Goal: Task Accomplishment & Management: Complete application form

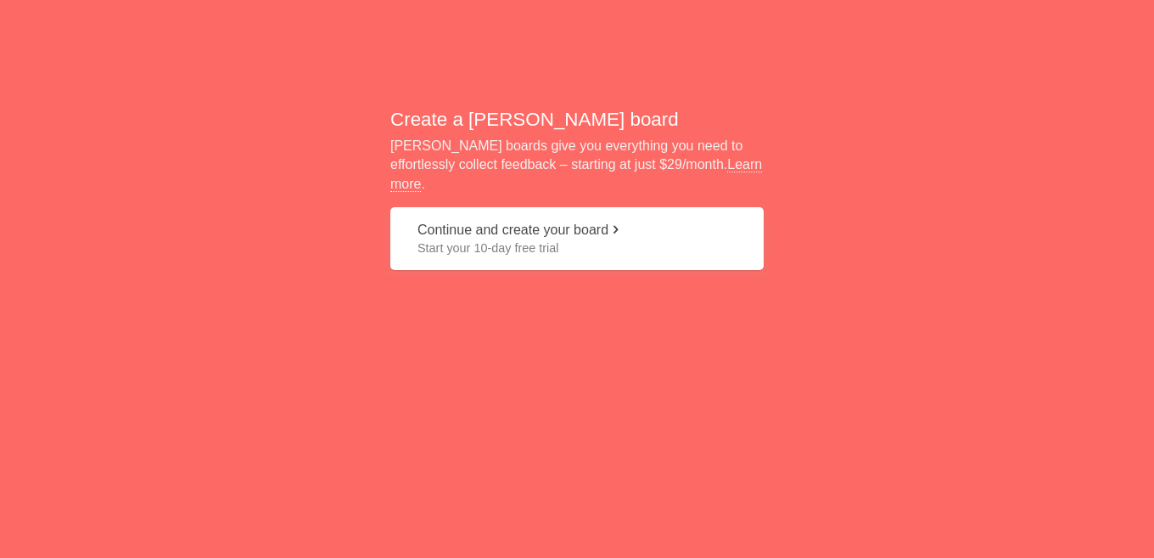
click at [500, 218] on button "Continue and create your board Start your 10-day free trial" at bounding box center [576, 239] width 373 height 64
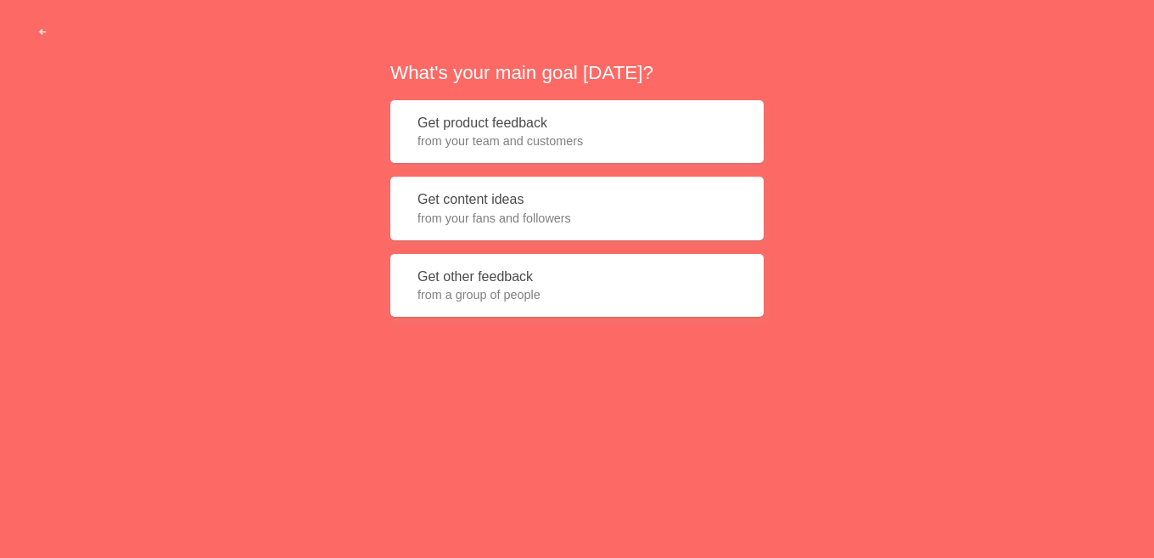
click at [503, 122] on button "Get product feedback from your team and customers" at bounding box center [576, 132] width 373 height 64
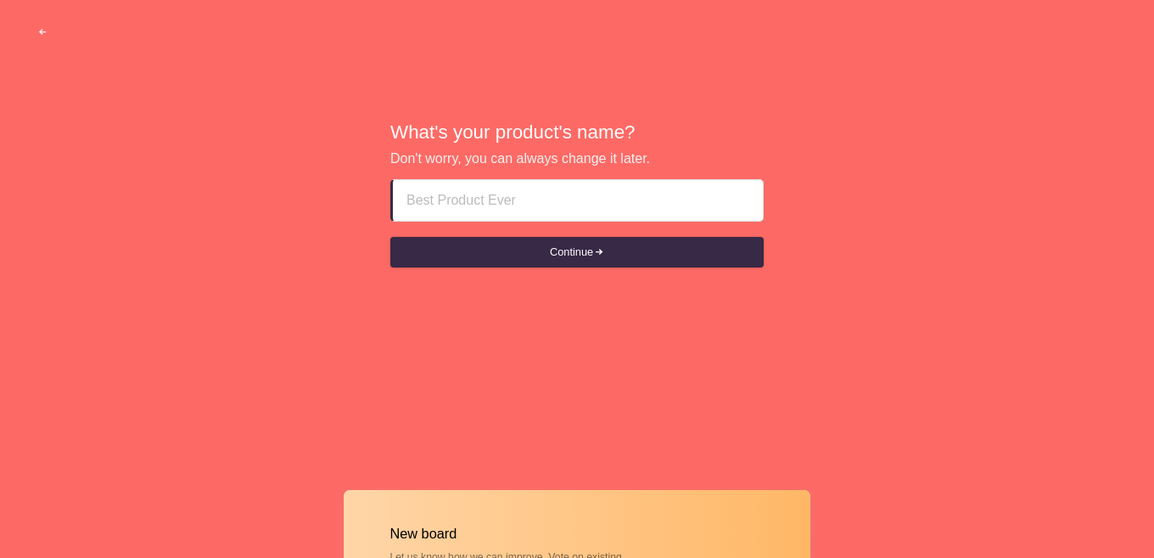
paste input "Abu Dhabi Escort Girls Pics &"&[PHONE_NUMBER]&"& [GEOGRAPHIC_DATA] Call Girls W…"
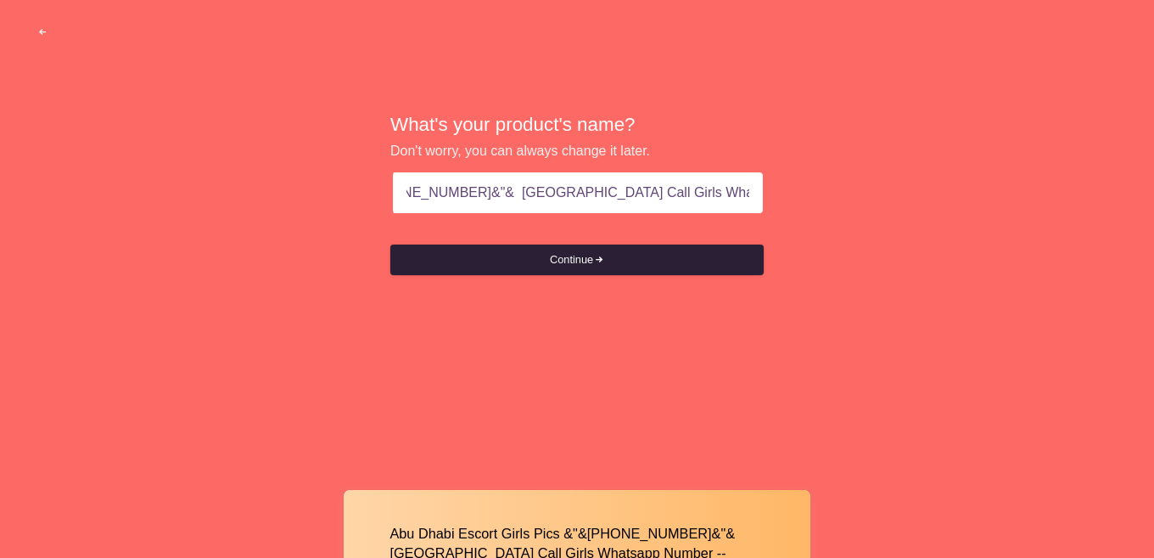
click at [573, 261] on button "Continue" at bounding box center [576, 259] width 373 height 31
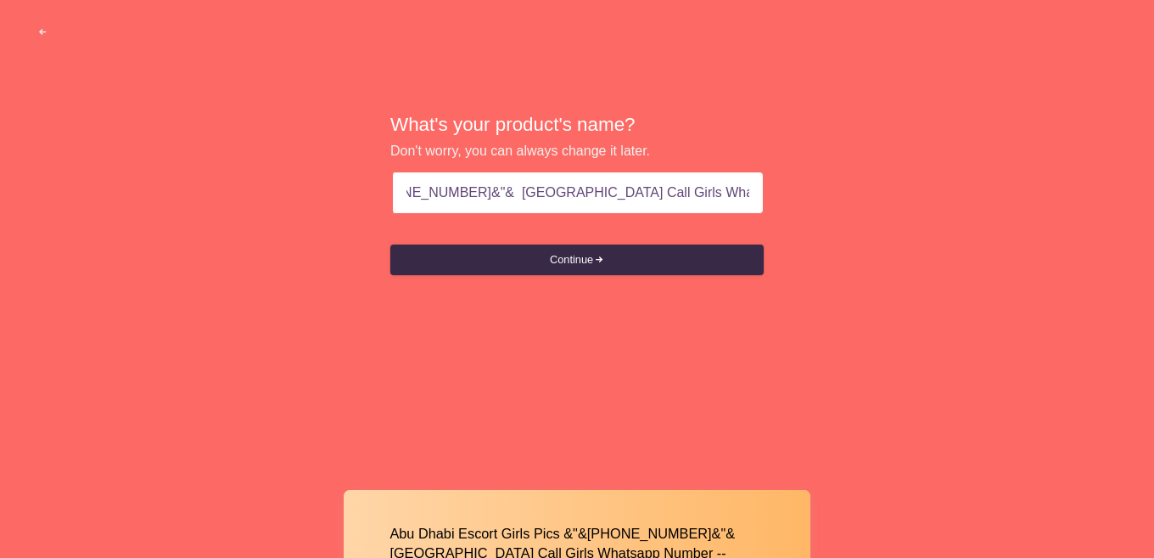
drag, startPoint x: 491, startPoint y: 192, endPoint x: 880, endPoint y: 190, distance: 388.7
click at [880, 190] on div "What's your product's name? Don't worry, you can always change it later. Abu Dh…" at bounding box center [577, 195] width 1154 height 390
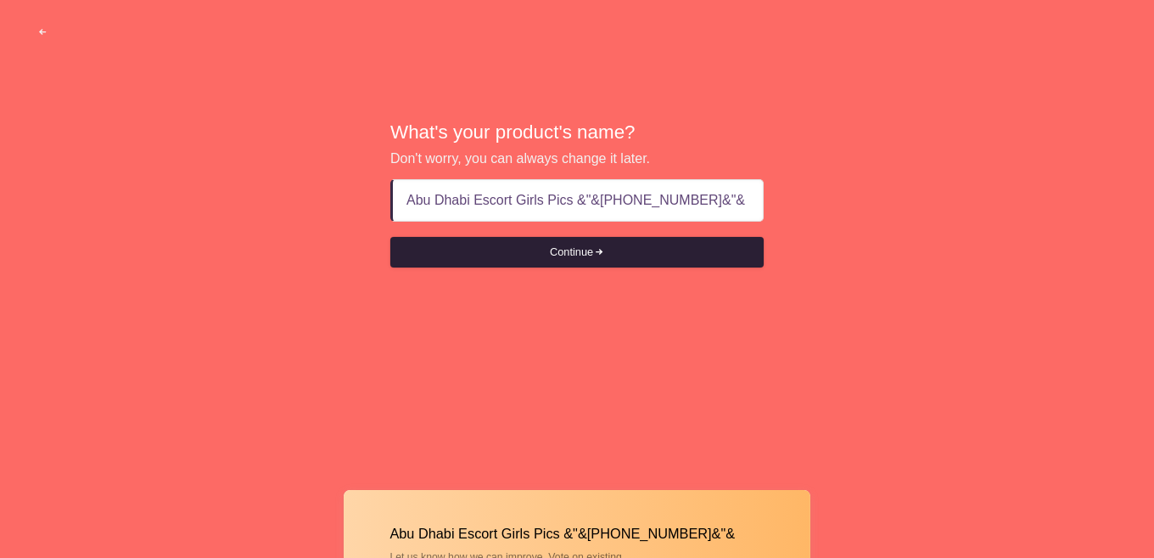
click at [597, 250] on button "Continue" at bounding box center [576, 252] width 373 height 31
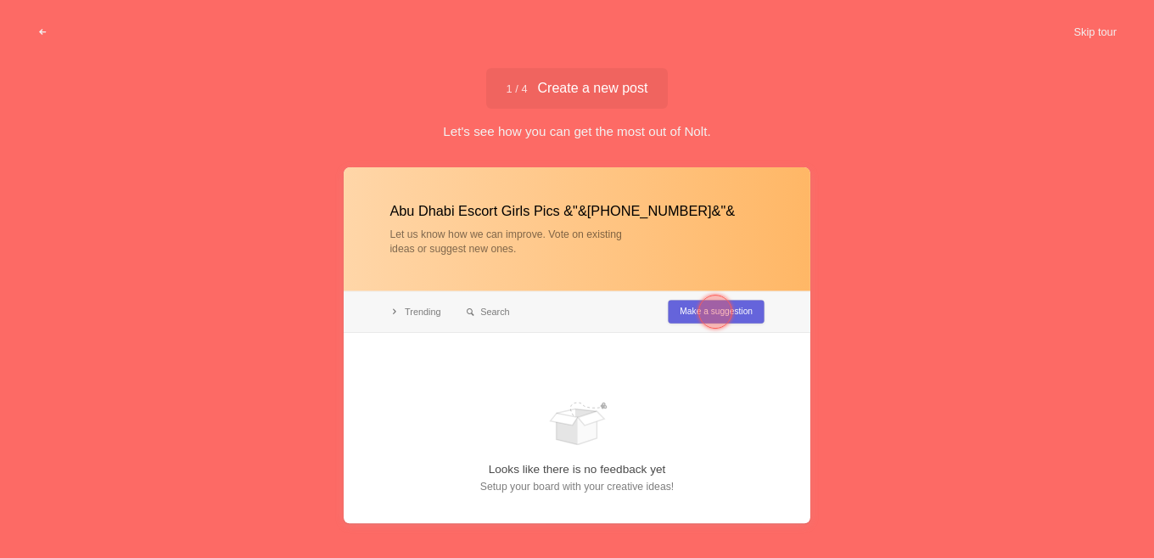
type input "Abu Dhabi Escort Girls Pics &"&[PHONE_NUMBER]&"&"
click at [700, 309] on div at bounding box center [715, 311] width 34 height 34
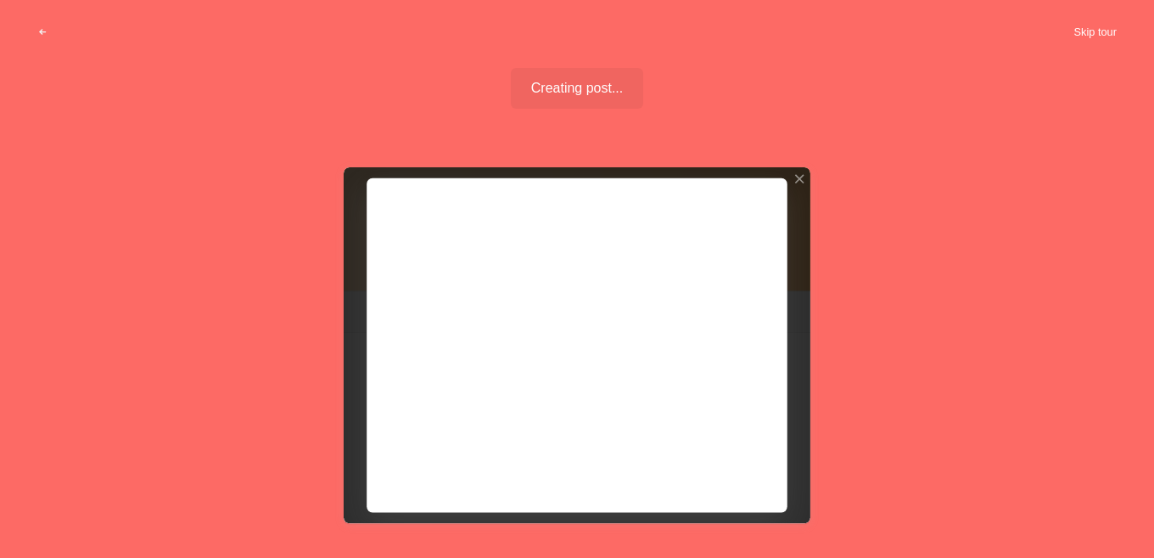
click at [1094, 35] on button "Skip tour" at bounding box center [1095, 32] width 84 height 31
